Goal: Download file/media

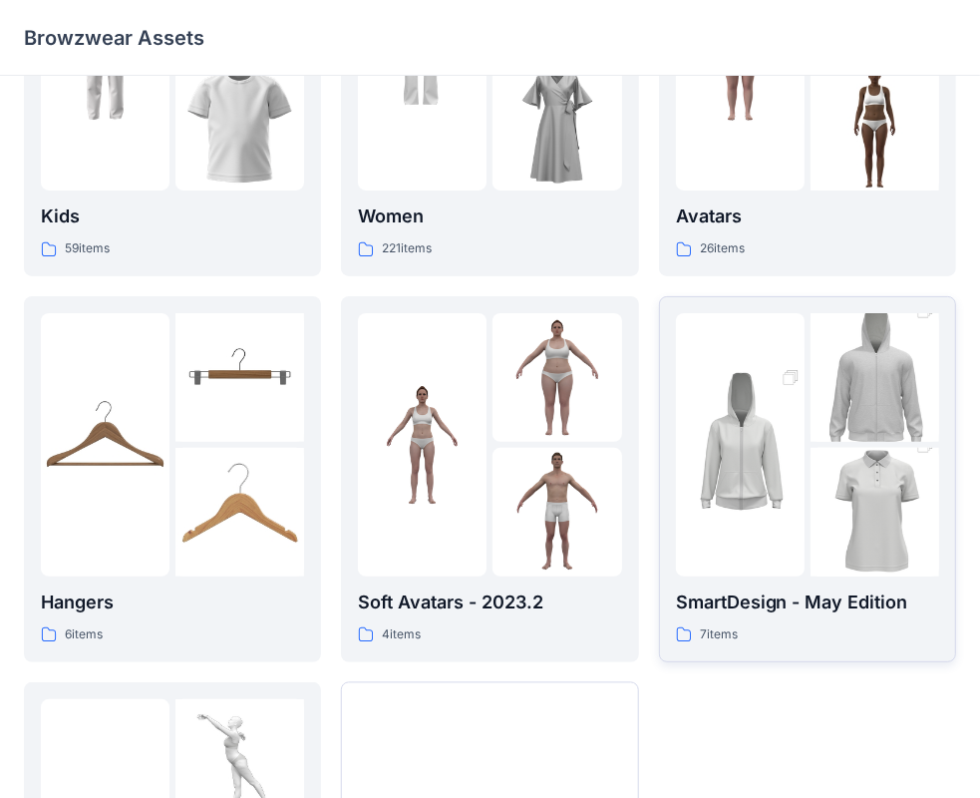
scroll to position [199, 0]
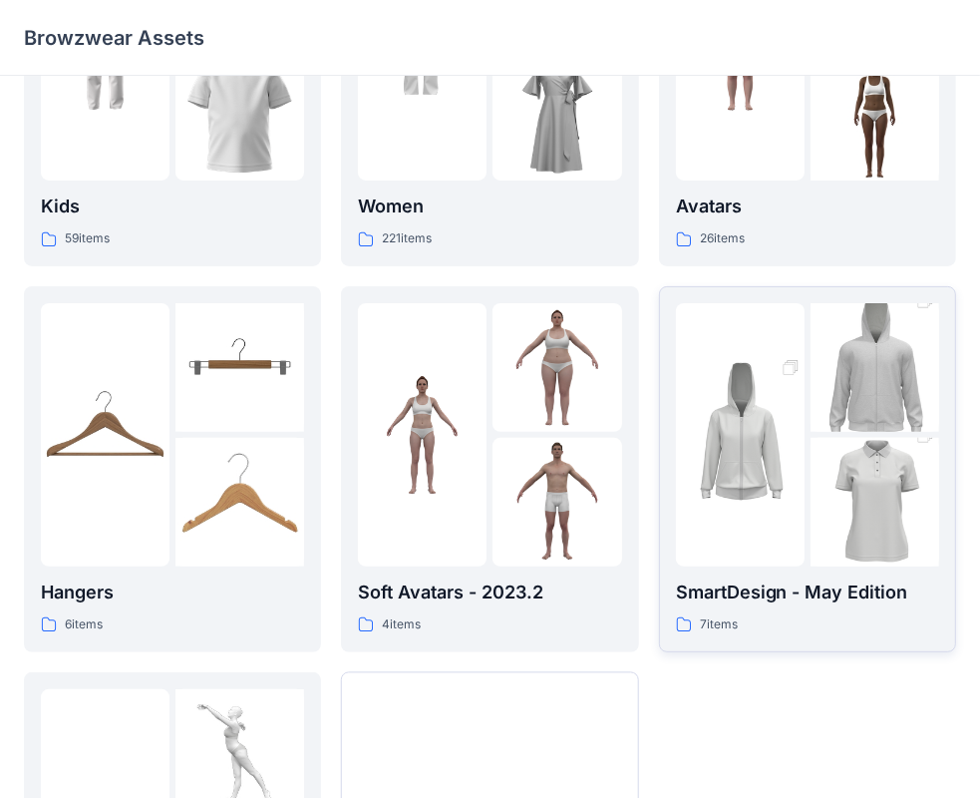
click at [774, 582] on p "SmartDesign - May Edition" at bounding box center [807, 592] width 263 height 28
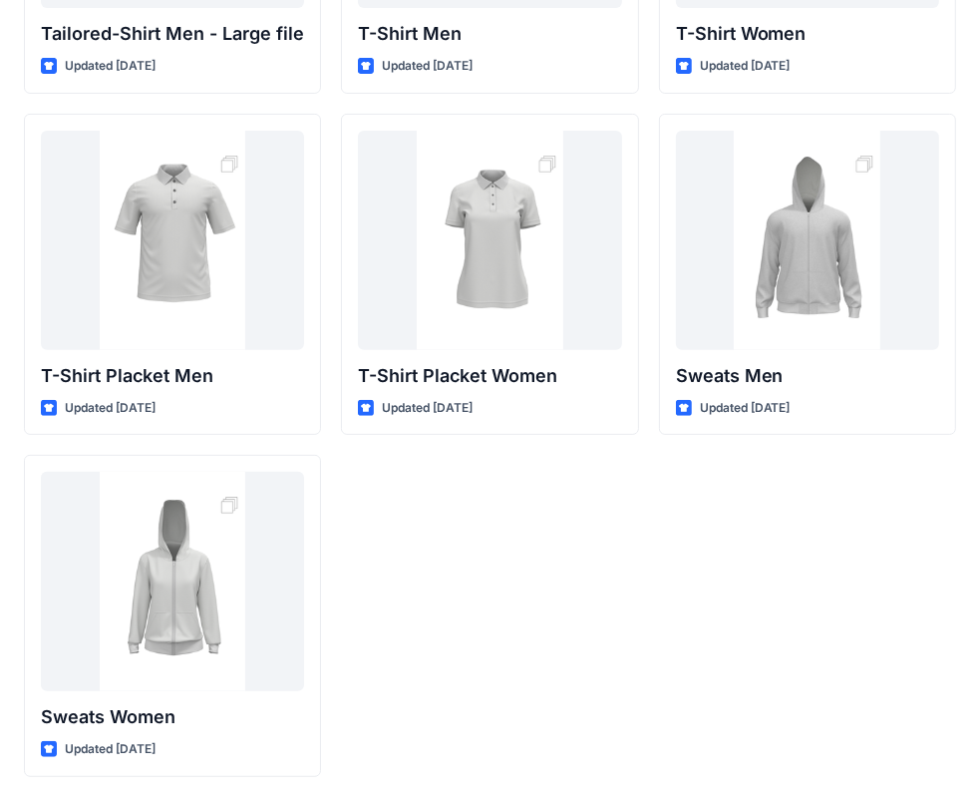
scroll to position [329, 0]
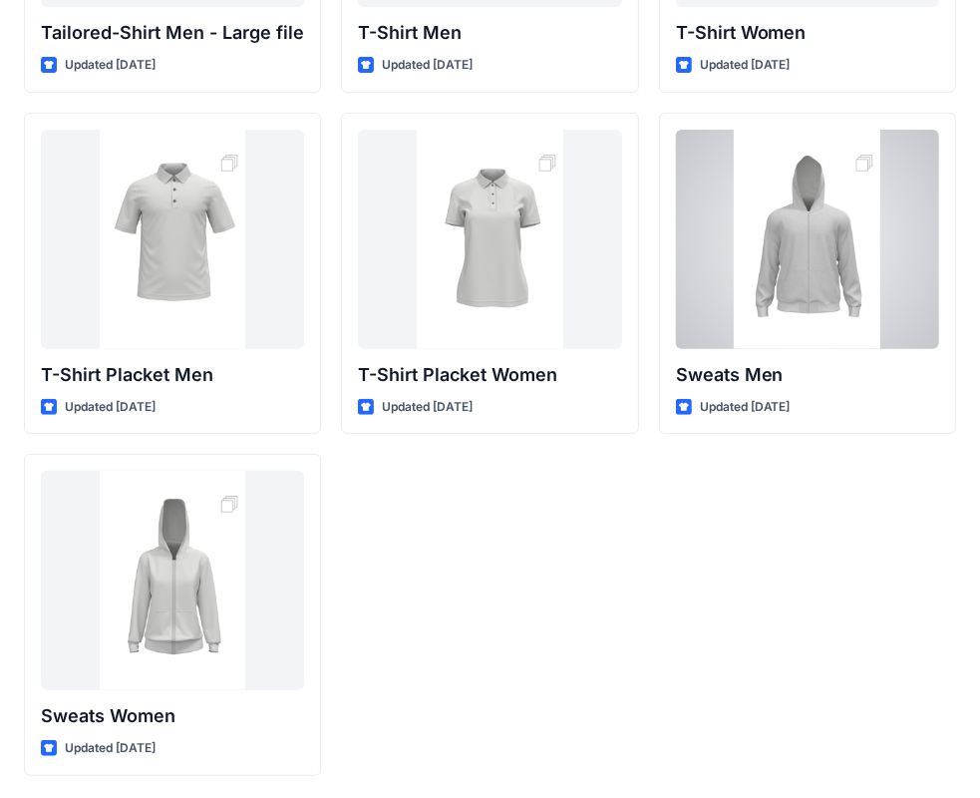
click at [758, 299] on div at bounding box center [807, 239] width 263 height 219
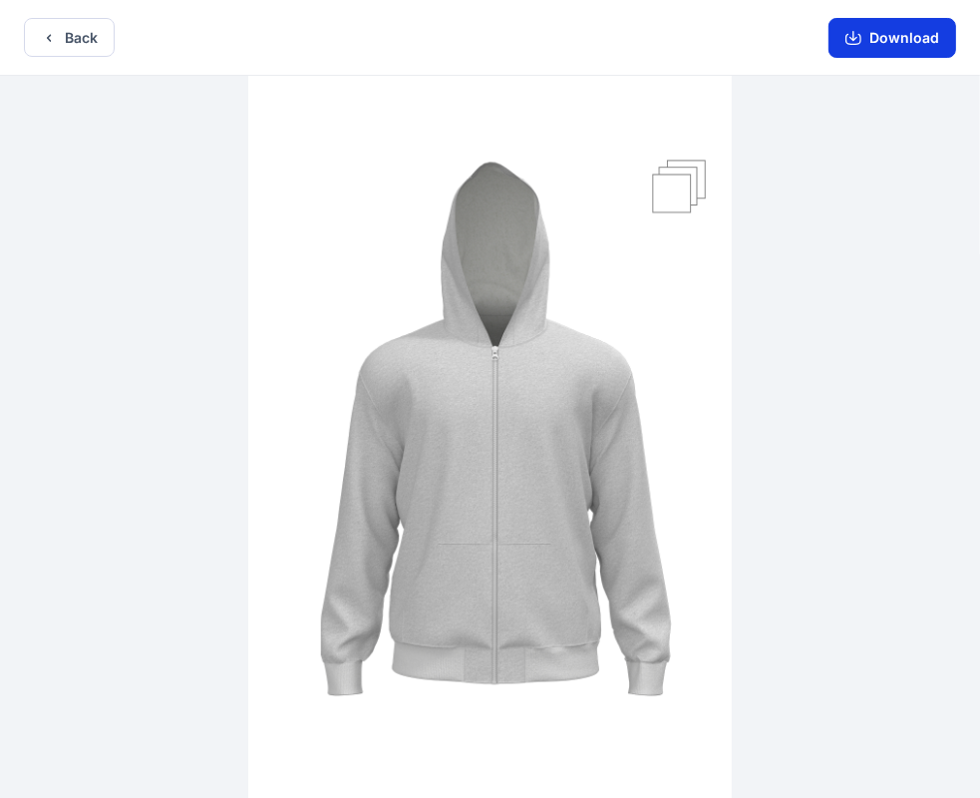
click at [872, 36] on button "Download" at bounding box center [892, 38] width 128 height 40
click at [892, 40] on button "Download" at bounding box center [892, 38] width 128 height 40
click at [870, 41] on button "Download" at bounding box center [892, 38] width 128 height 40
click at [894, 40] on button "Download" at bounding box center [892, 38] width 128 height 40
click at [895, 40] on button "Download" at bounding box center [892, 38] width 128 height 40
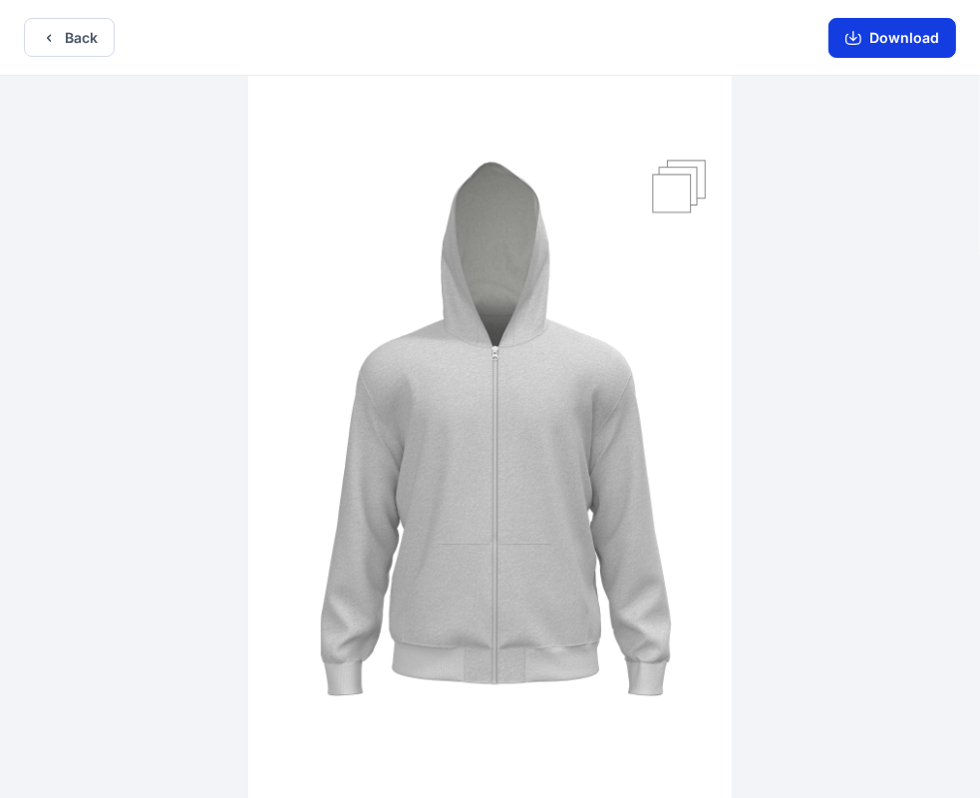
click at [895, 40] on button "Download" at bounding box center [892, 38] width 128 height 40
drag, startPoint x: 895, startPoint y: 40, endPoint x: 595, endPoint y: 251, distance: 367.0
click at [893, 40] on button "Download" at bounding box center [892, 38] width 128 height 40
click at [897, 43] on button "Download" at bounding box center [892, 38] width 128 height 40
click at [44, 39] on icon "button" at bounding box center [49, 38] width 16 height 16
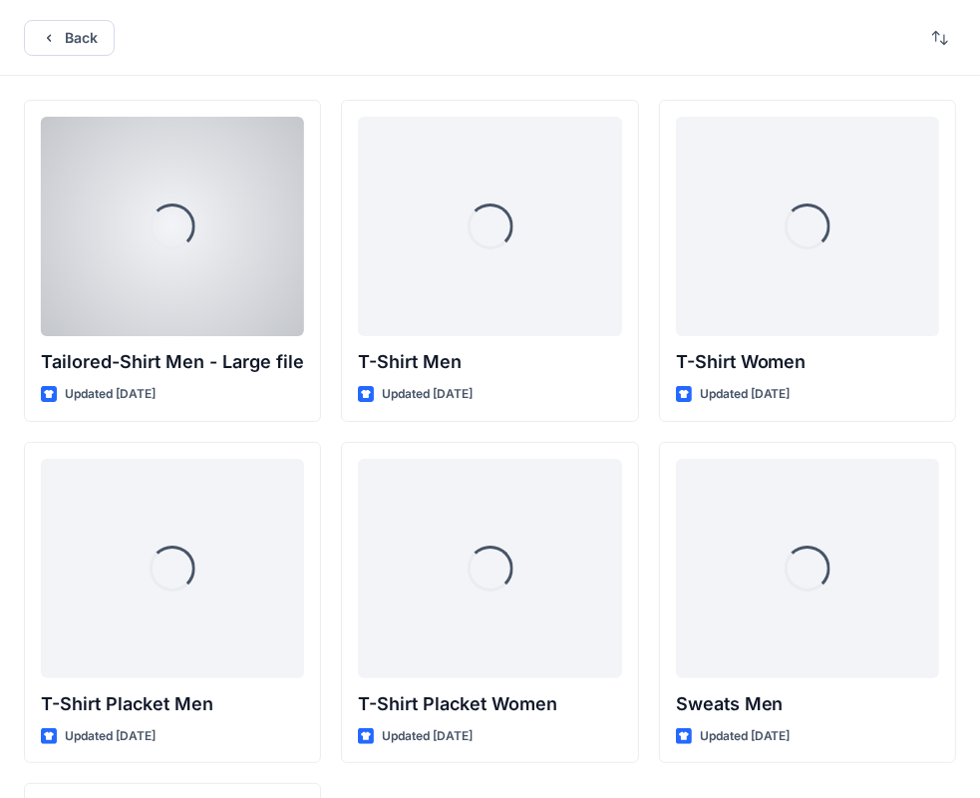
scroll to position [329, 0]
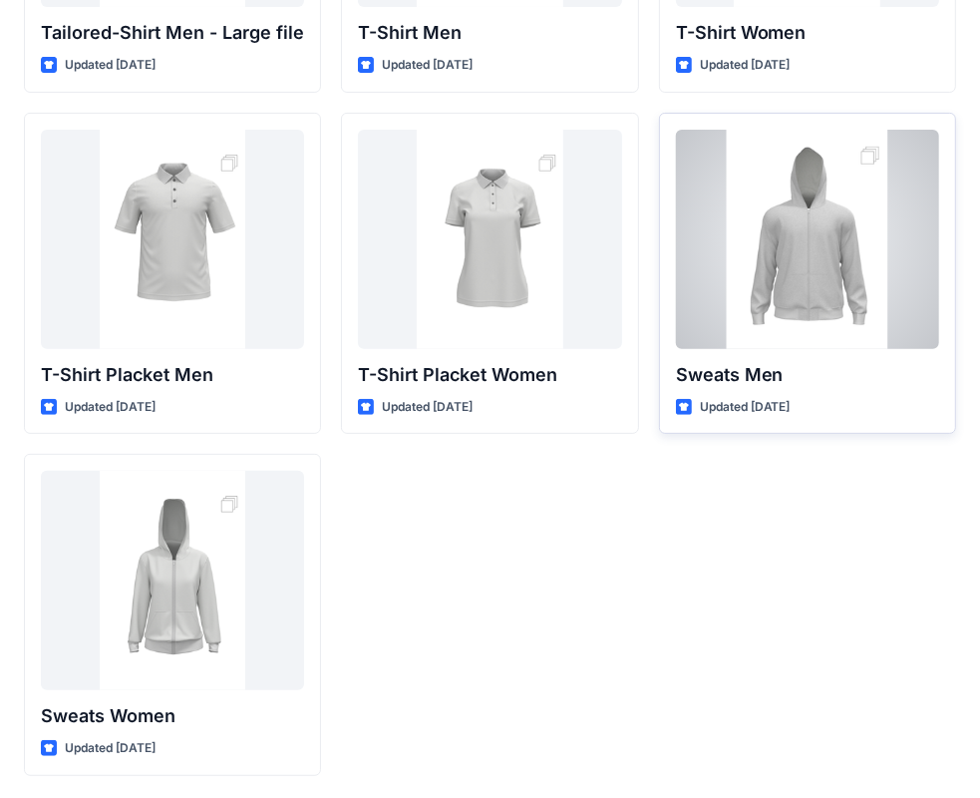
click at [826, 308] on div at bounding box center [807, 239] width 263 height 219
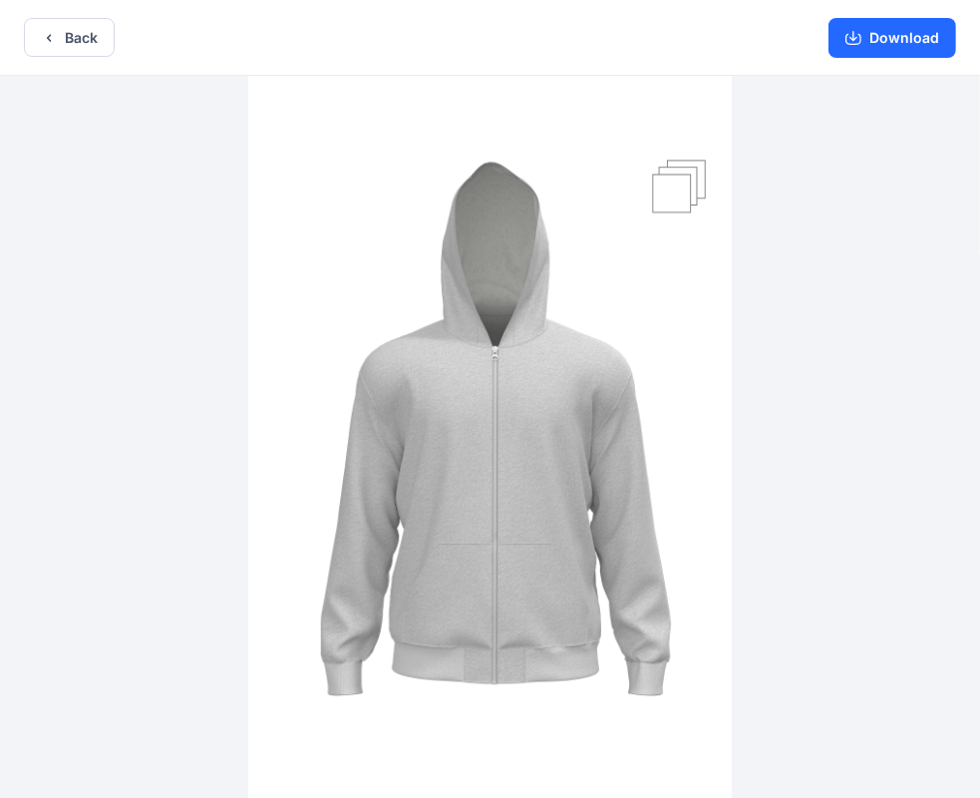
click at [561, 406] on img at bounding box center [489, 439] width 483 height 726
click at [911, 43] on button "Download" at bounding box center [892, 38] width 128 height 40
